Goal: Check status: Check status

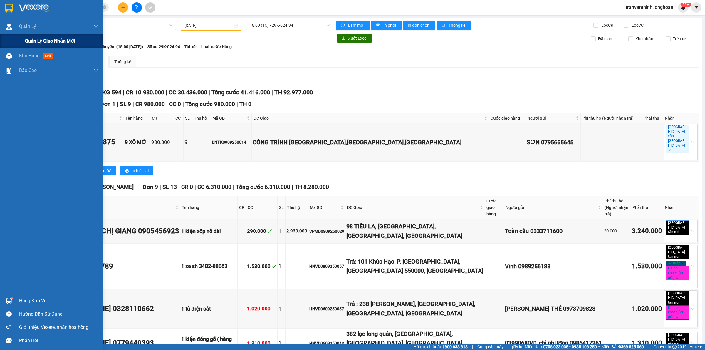
click at [47, 43] on span "Quản lý giao nhận mới" at bounding box center [50, 40] width 50 height 7
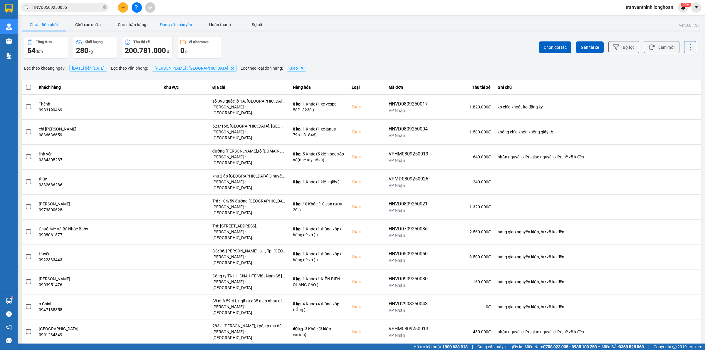
click at [165, 26] on button "Đang vận chuyển" at bounding box center [176, 25] width 44 height 12
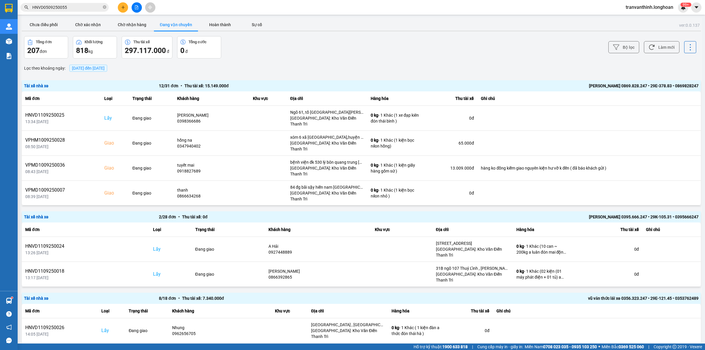
click at [82, 66] on span "[DATE] đến [DATE]" at bounding box center [88, 68] width 33 height 5
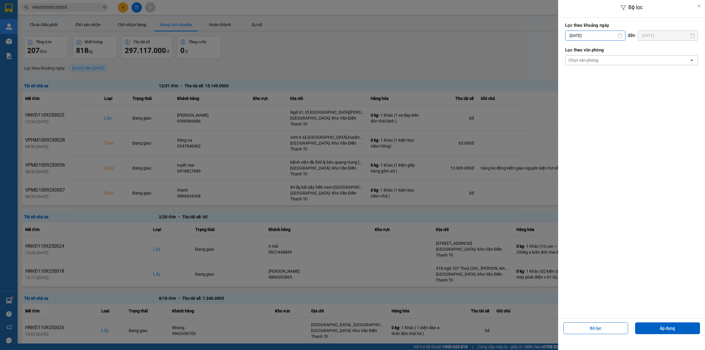
click at [604, 35] on input "[DATE]" at bounding box center [595, 35] width 60 height 9
click at [567, 77] on div "1" at bounding box center [568, 78] width 8 height 7
type input "[DATE]"
click at [620, 59] on div "Chọn văn phòng" at bounding box center [627, 60] width 124 height 9
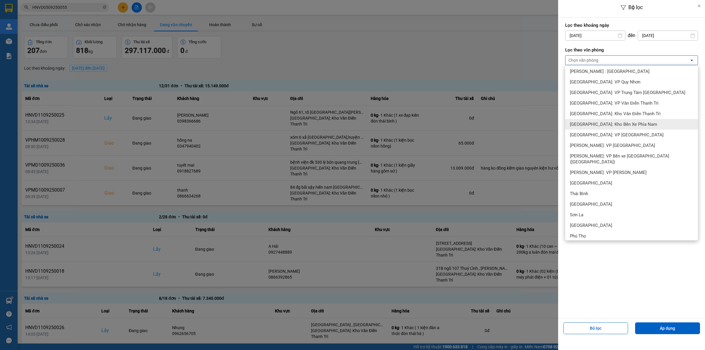
scroll to position [184, 0]
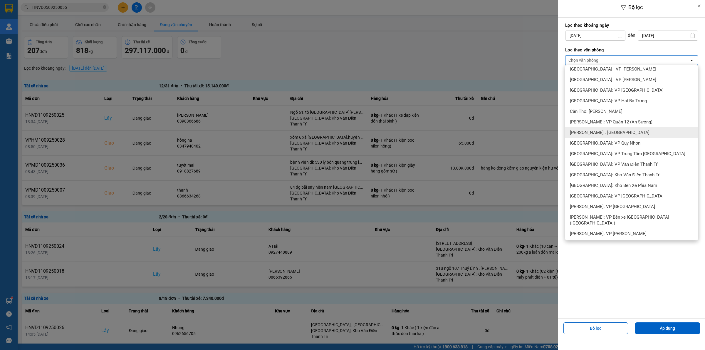
click at [615, 134] on span "[PERSON_NAME] : [GEOGRAPHIC_DATA]" at bounding box center [610, 133] width 80 height 6
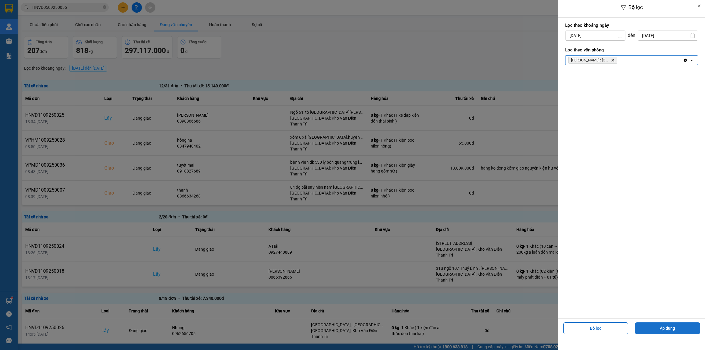
click at [670, 332] on button "Áp dụng" at bounding box center [667, 328] width 65 height 12
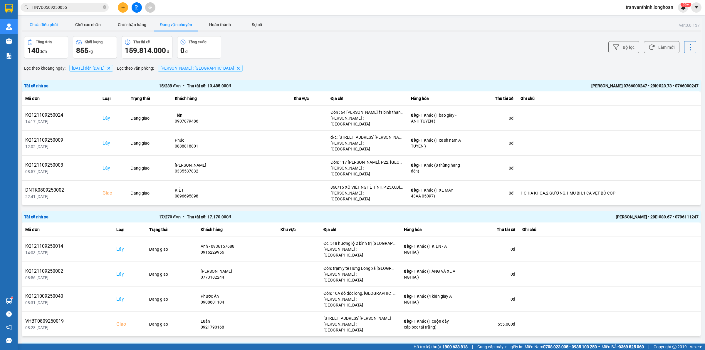
click at [45, 24] on button "Chưa điều phối" at bounding box center [44, 25] width 44 height 12
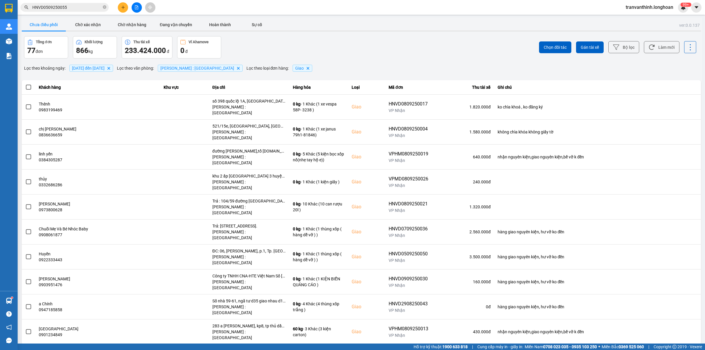
drag, startPoint x: 686, startPoint y: 306, endPoint x: 688, endPoint y: 315, distance: 8.6
click at [686, 344] on div "10 / trang" at bounding box center [681, 348] width 23 height 9
click at [685, 288] on div "100 / trang" at bounding box center [685, 290] width 21 height 6
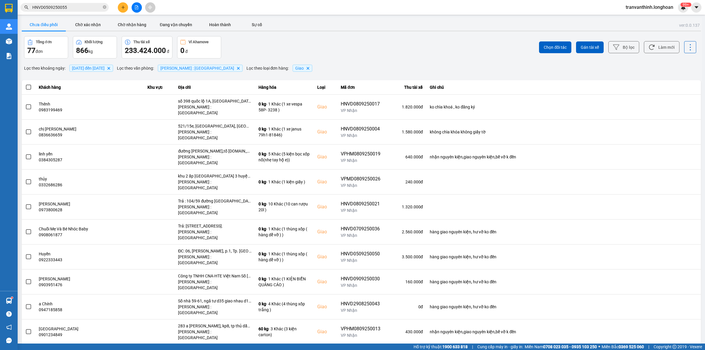
click at [298, 68] on span "Giao" at bounding box center [299, 68] width 9 height 5
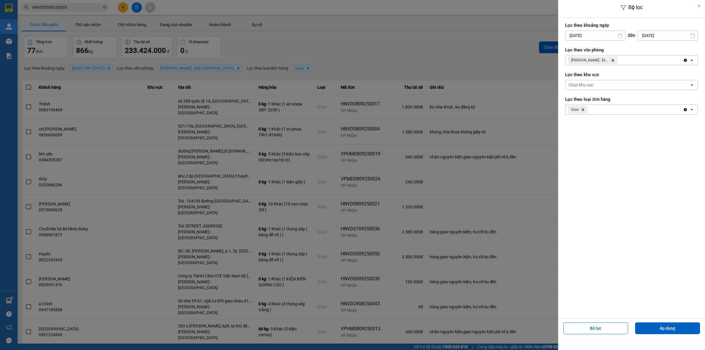
click at [582, 111] on icon "Giao, close by backspace" at bounding box center [583, 109] width 3 height 3
click at [589, 110] on div "Chọn loại đơn" at bounding box center [580, 110] width 25 height 6
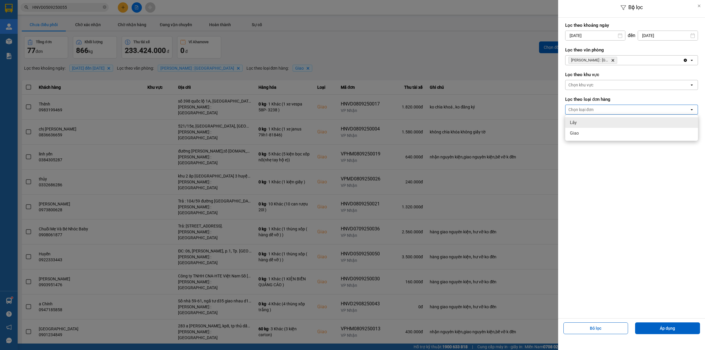
drag, startPoint x: 593, startPoint y: 122, endPoint x: 646, endPoint y: 172, distance: 73.1
click at [594, 122] on div "Lấy" at bounding box center [631, 122] width 133 height 11
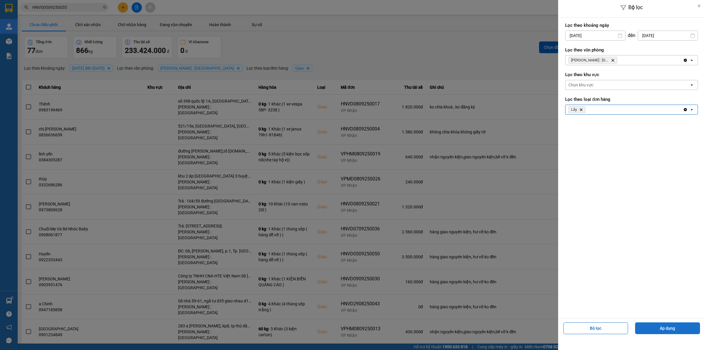
click at [678, 330] on button "Áp dụng" at bounding box center [667, 328] width 65 height 12
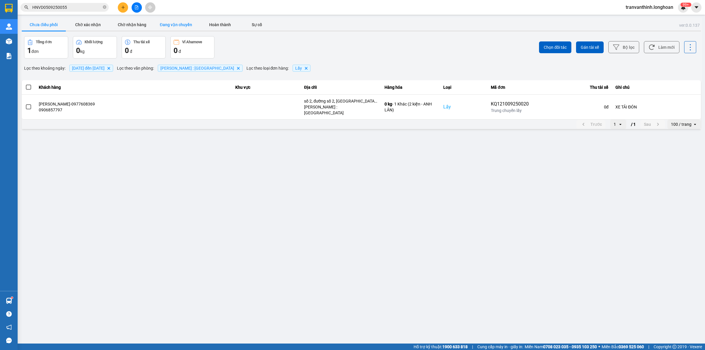
click at [178, 25] on button "Đang vận chuyển" at bounding box center [176, 25] width 44 height 12
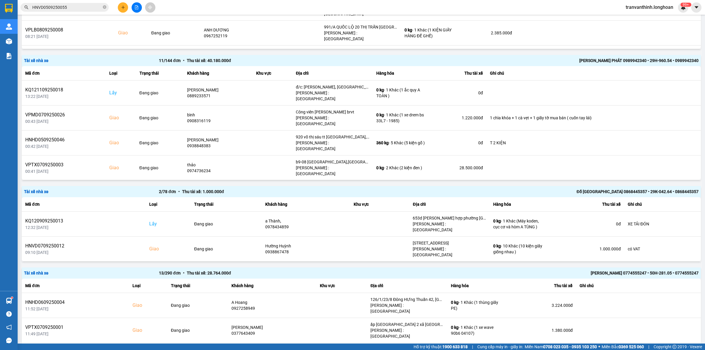
scroll to position [1004, 0]
